Goal: Transaction & Acquisition: Purchase product/service

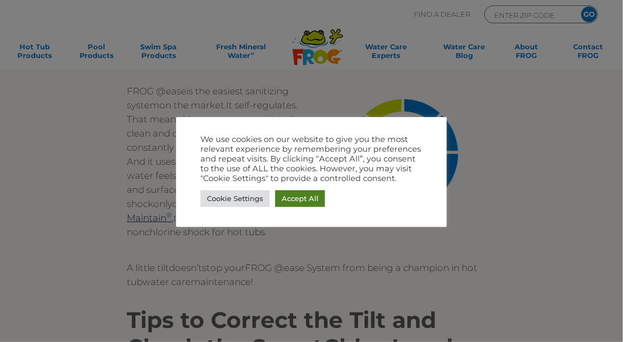
click at [303, 199] on link "Accept All" at bounding box center [300, 198] width 50 height 17
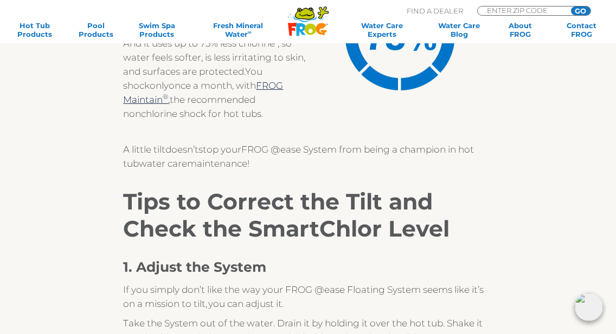
scroll to position [1116, 0]
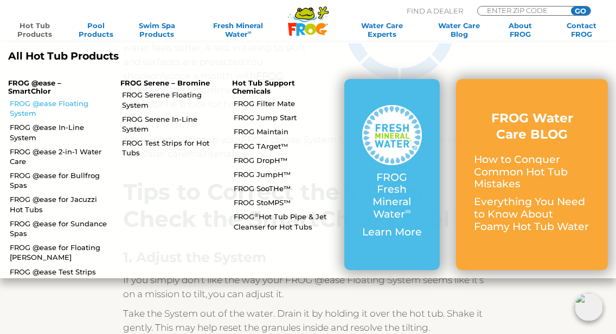
click at [42, 103] on link "FROG @ease Floating System" at bounding box center [61, 109] width 102 height 20
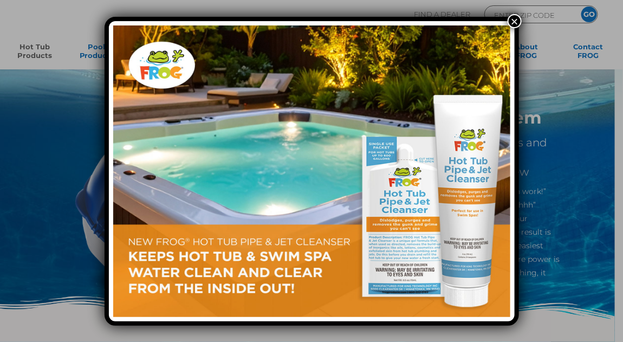
click at [519, 21] on button "×" at bounding box center [515, 21] width 14 height 14
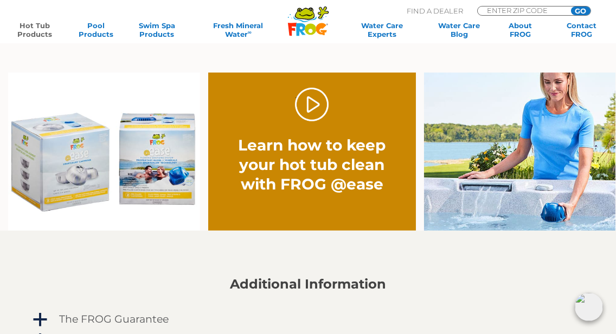
scroll to position [680, 0]
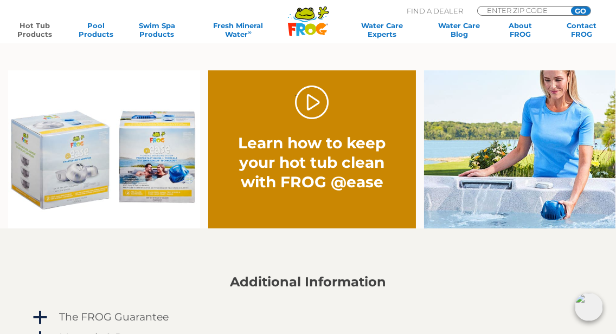
click at [141, 166] on img at bounding box center [103, 149] width 191 height 158
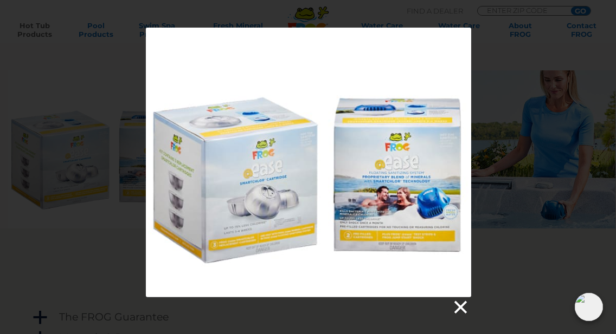
click at [456, 303] on link at bounding box center [459, 308] width 16 height 16
